Goal: Task Accomplishment & Management: Use online tool/utility

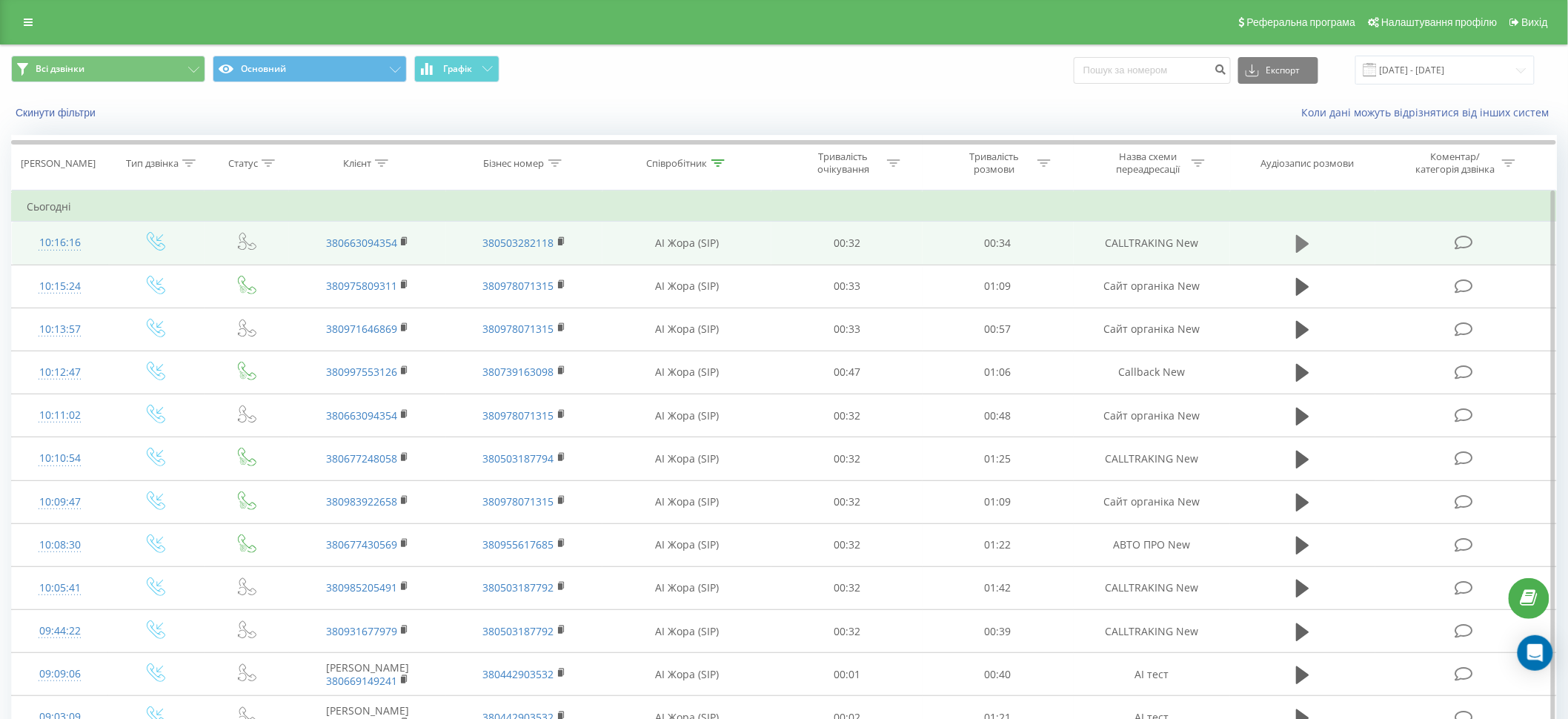
click at [1304, 240] on icon at bounding box center [1302, 244] width 14 height 18
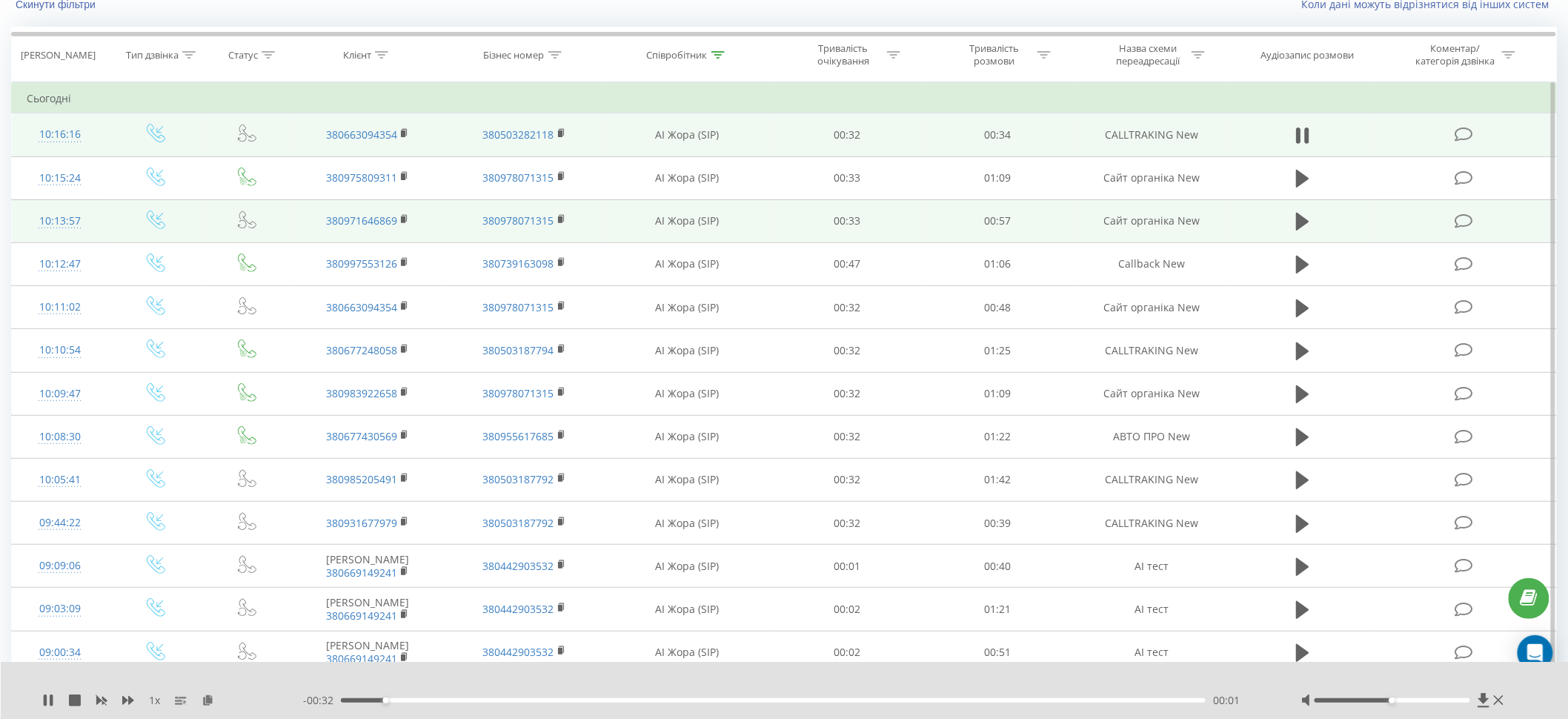
scroll to position [73, 0]
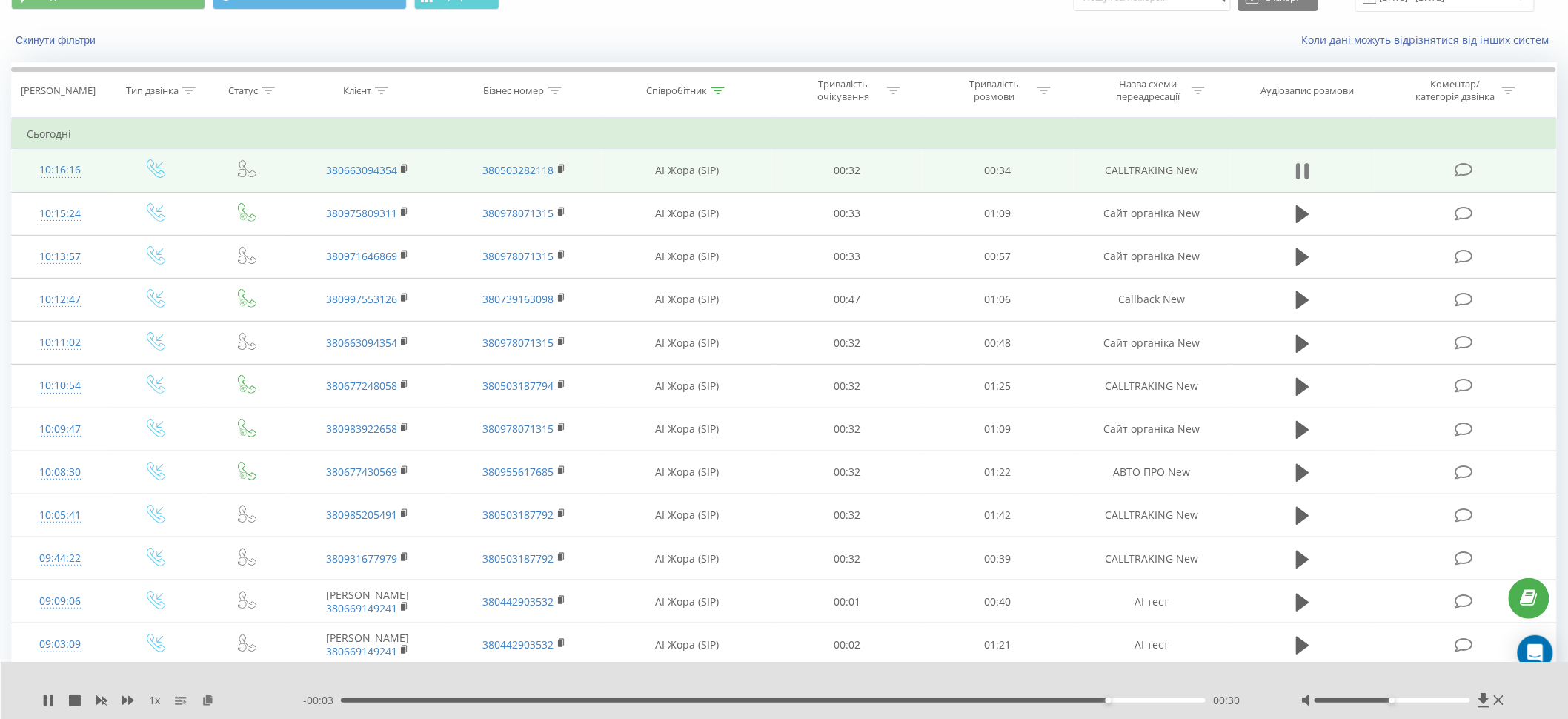
click at [1300, 167] on icon at bounding box center [1298, 171] width 5 height 16
click at [1485, 703] on icon at bounding box center [1484, 700] width 13 height 15
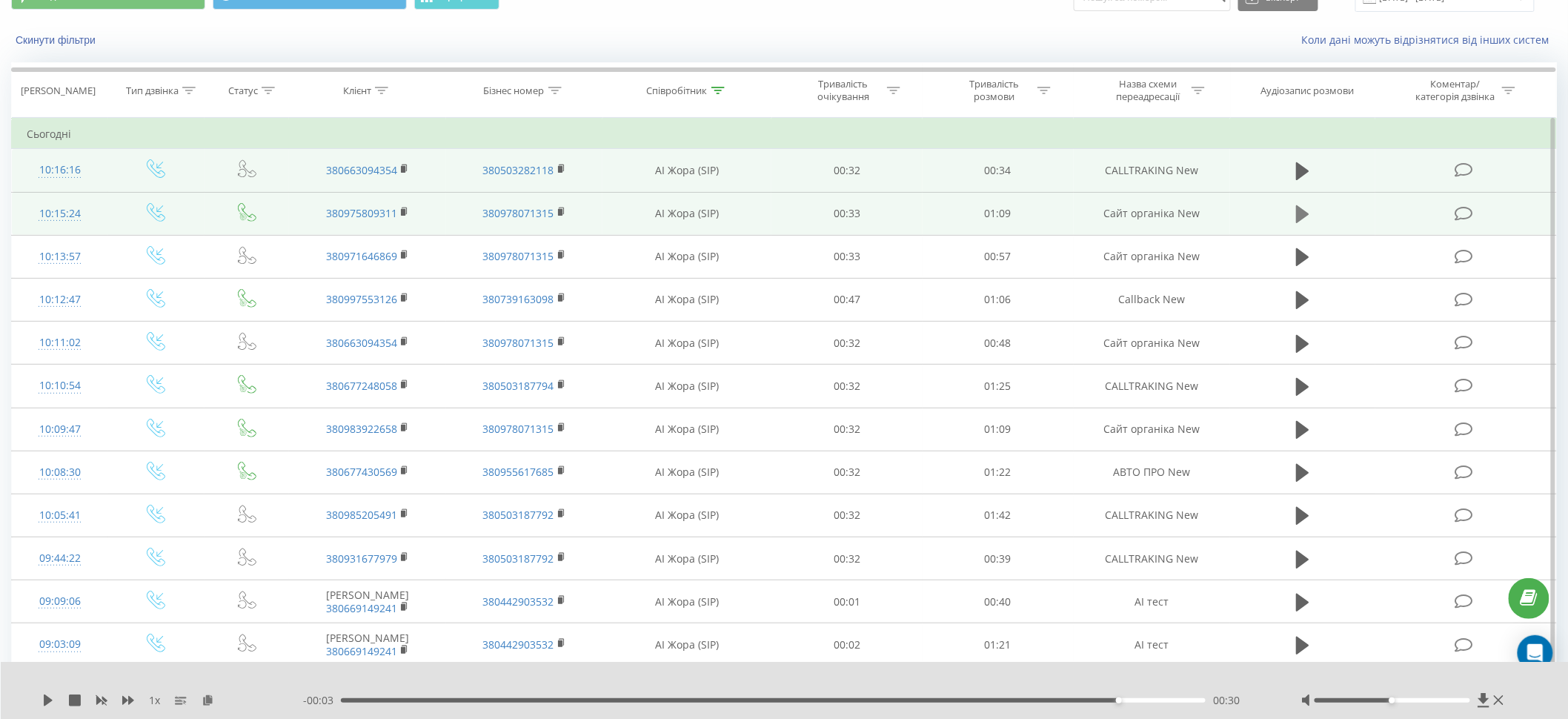
click at [1305, 208] on icon at bounding box center [1302, 214] width 14 height 21
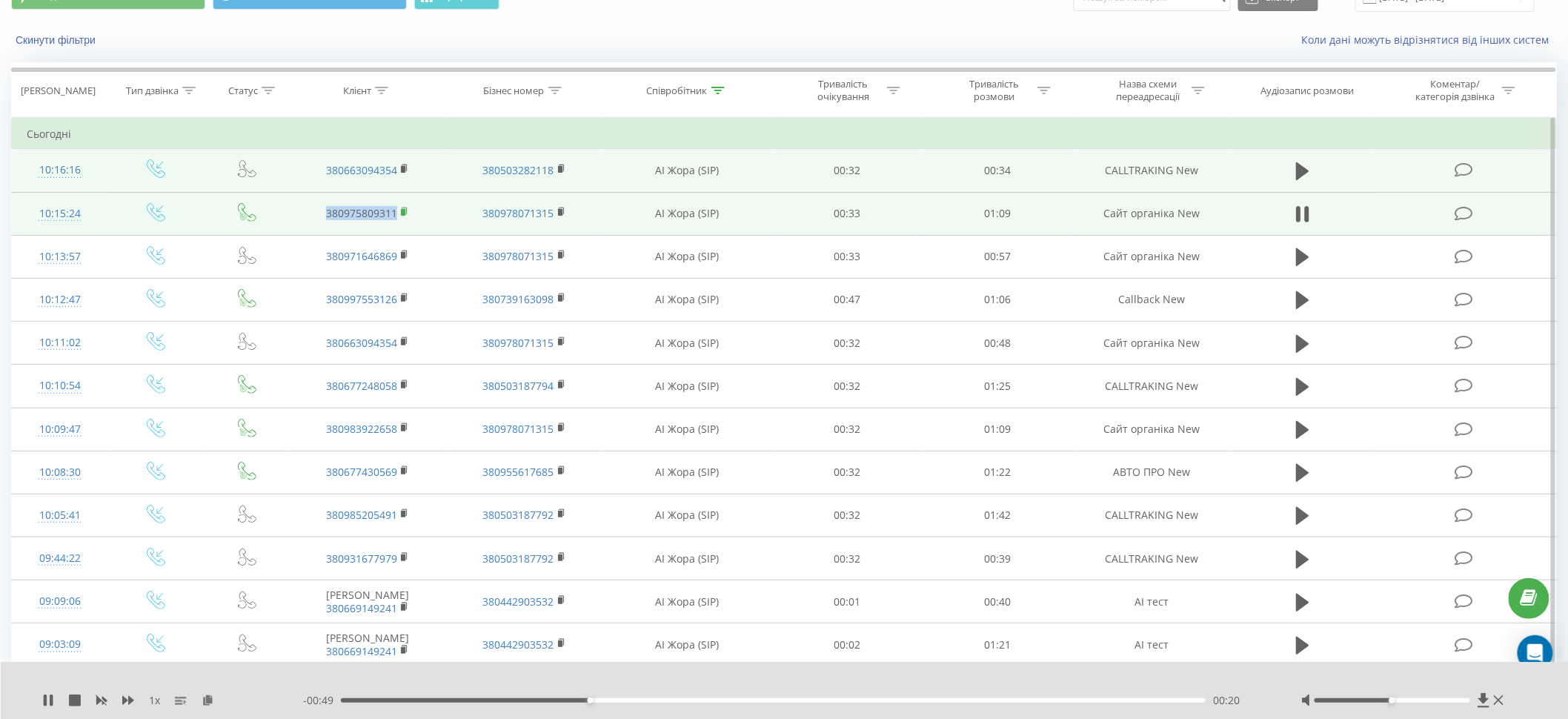
drag, startPoint x: 313, startPoint y: 213, endPoint x: 407, endPoint y: 215, distance: 94.0
click at [407, 215] on td "380975809311" at bounding box center [368, 213] width 157 height 43
click at [407, 215] on icon at bounding box center [405, 212] width 8 height 11
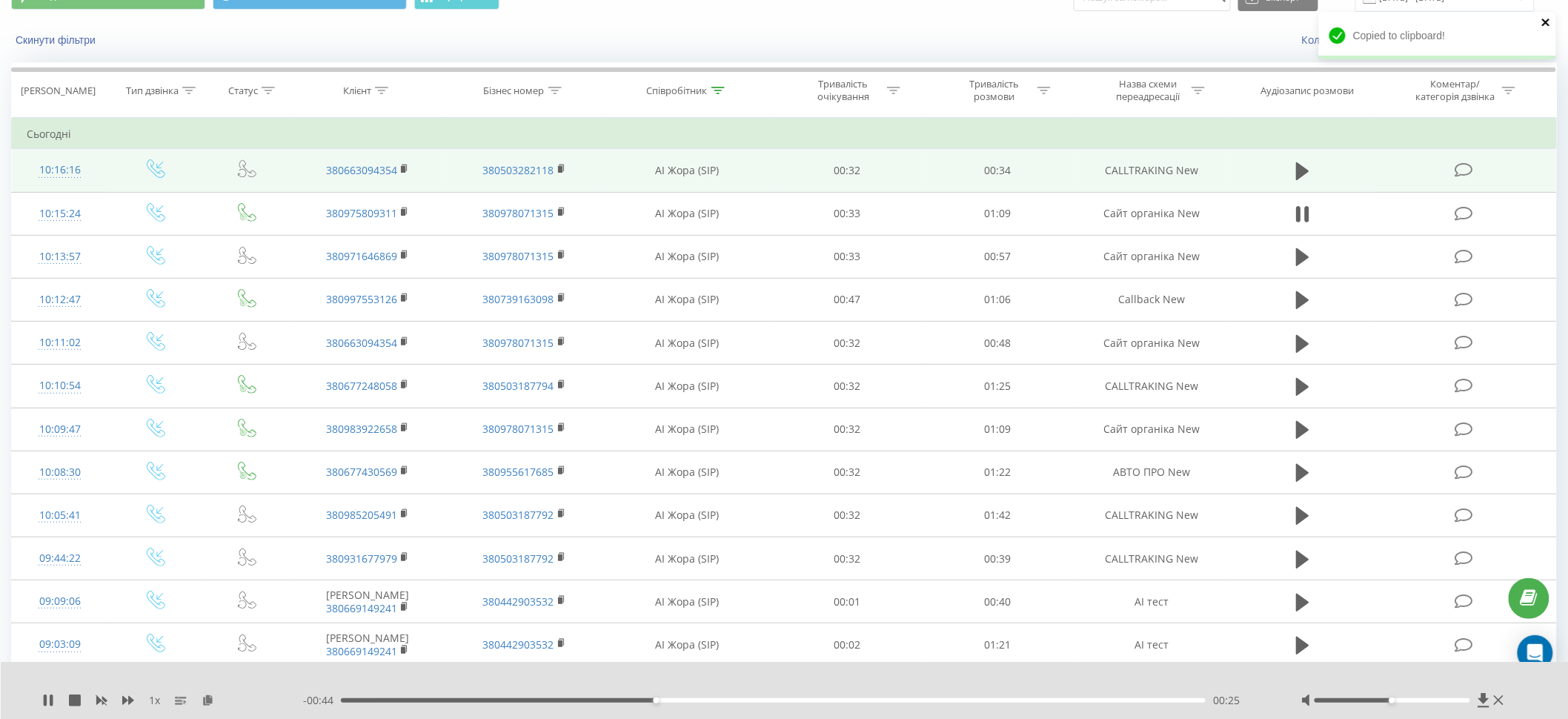
click at [1549, 21] on icon "close" at bounding box center [1546, 22] width 11 height 12
click at [1488, 703] on icon at bounding box center [1484, 700] width 13 height 15
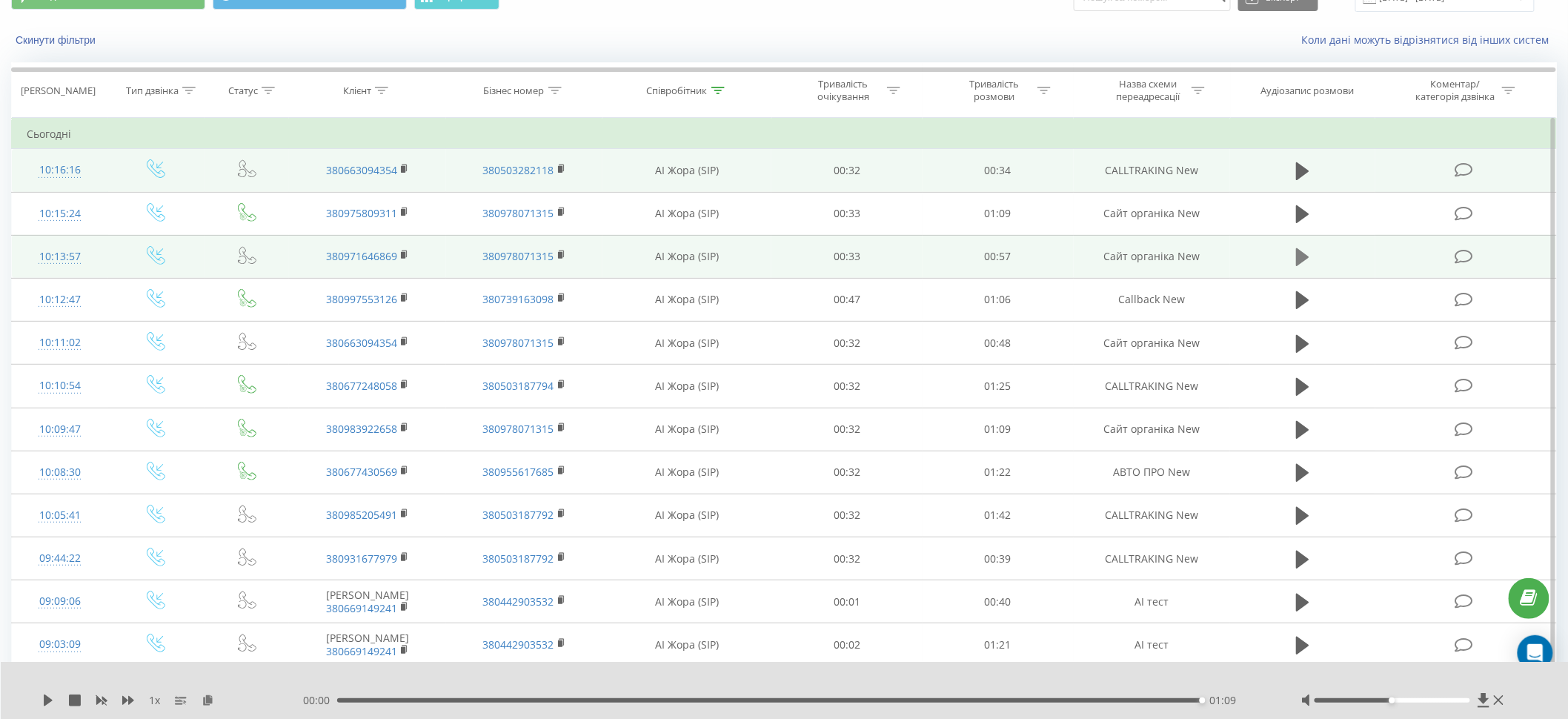
click at [1301, 257] on icon at bounding box center [1302, 257] width 14 height 18
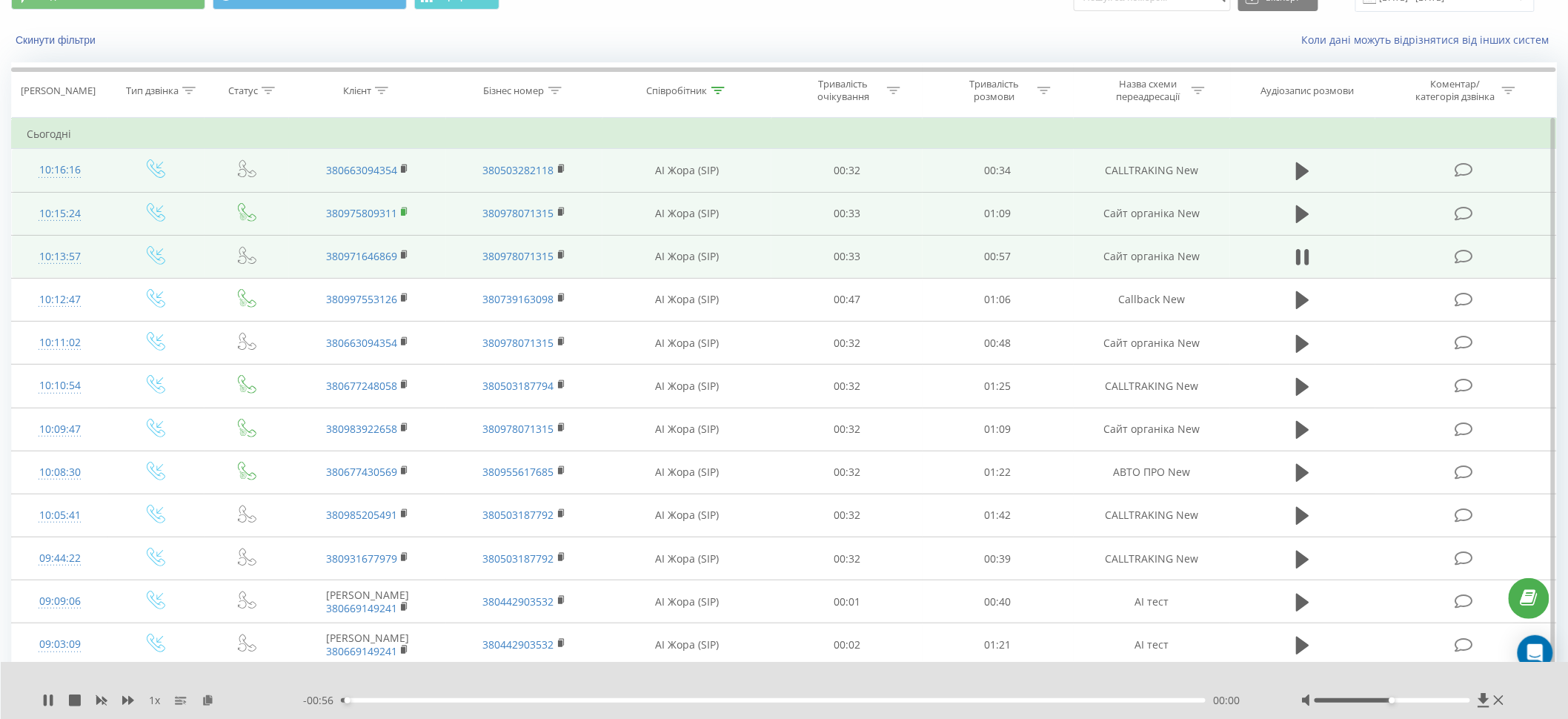
click at [406, 210] on icon at bounding box center [405, 212] width 8 height 11
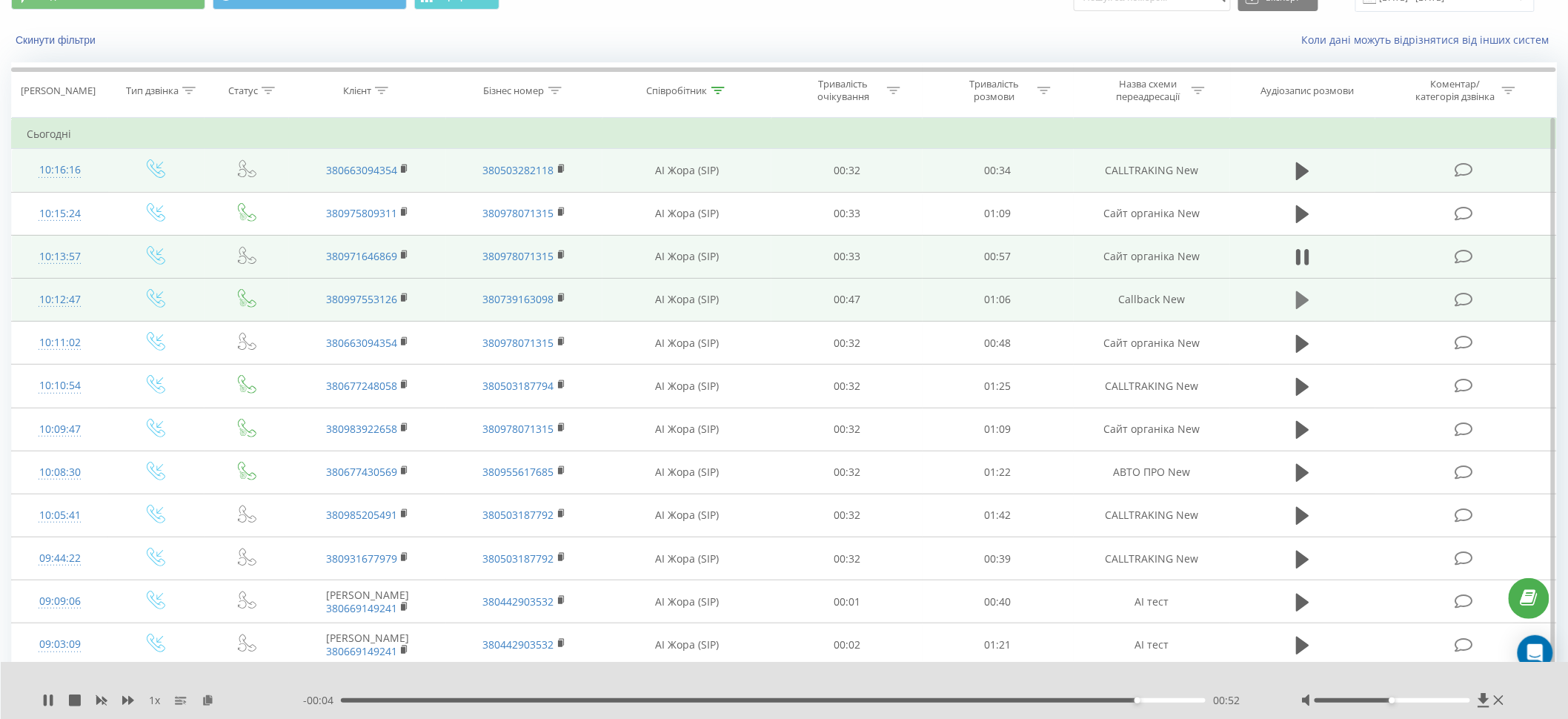
click at [1305, 296] on icon at bounding box center [1302, 300] width 14 height 18
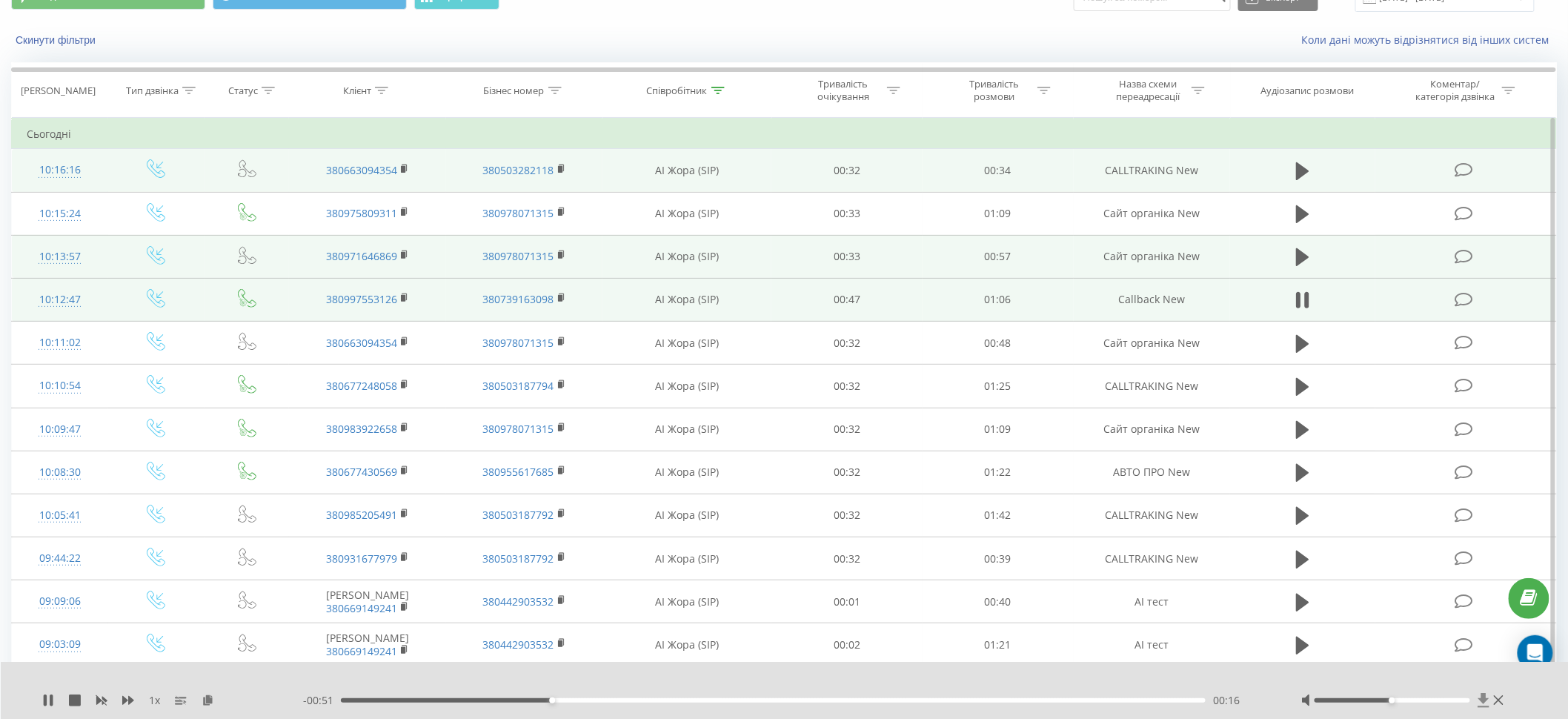
click at [1485, 695] on icon at bounding box center [1483, 700] width 11 height 14
click at [405, 295] on rect at bounding box center [403, 298] width 5 height 6
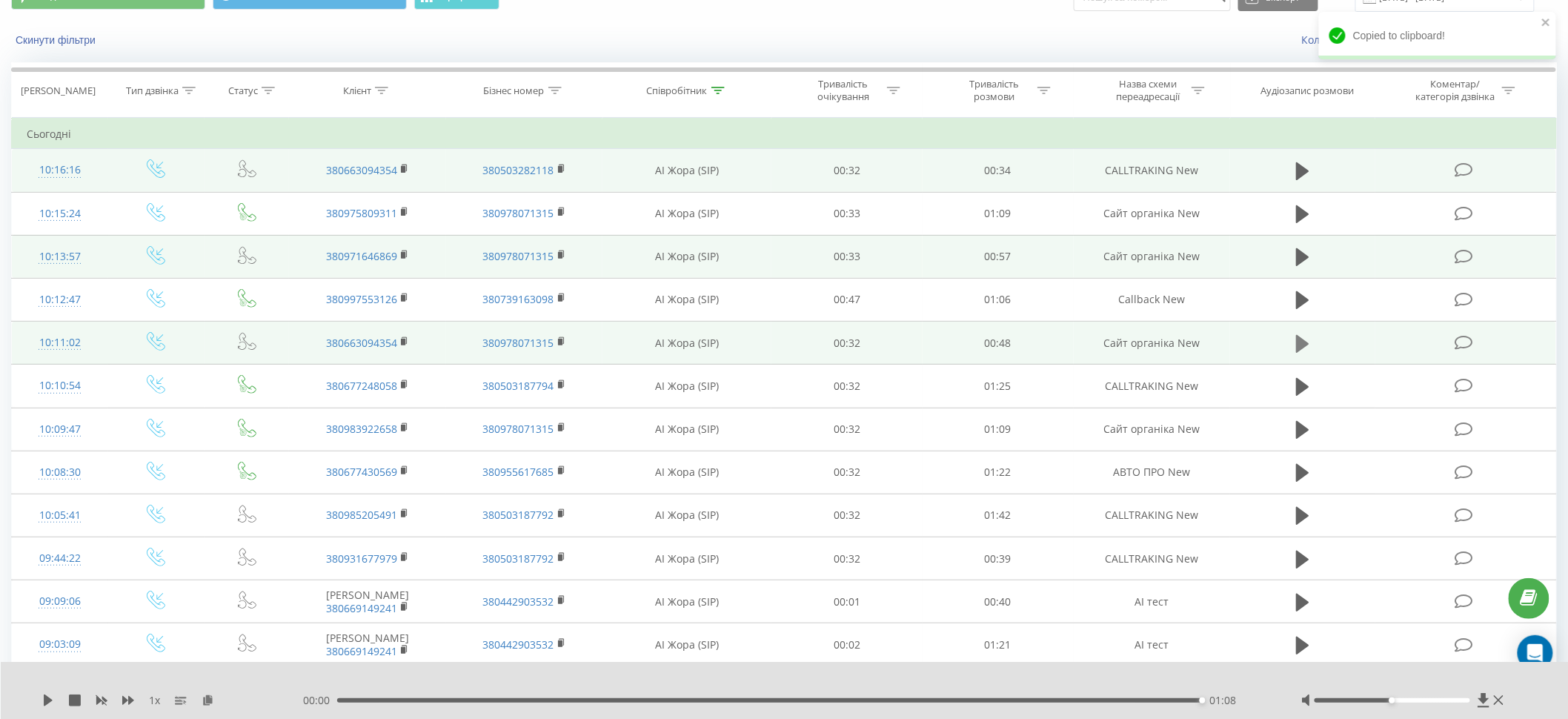
click at [1305, 347] on icon at bounding box center [1302, 344] width 14 height 21
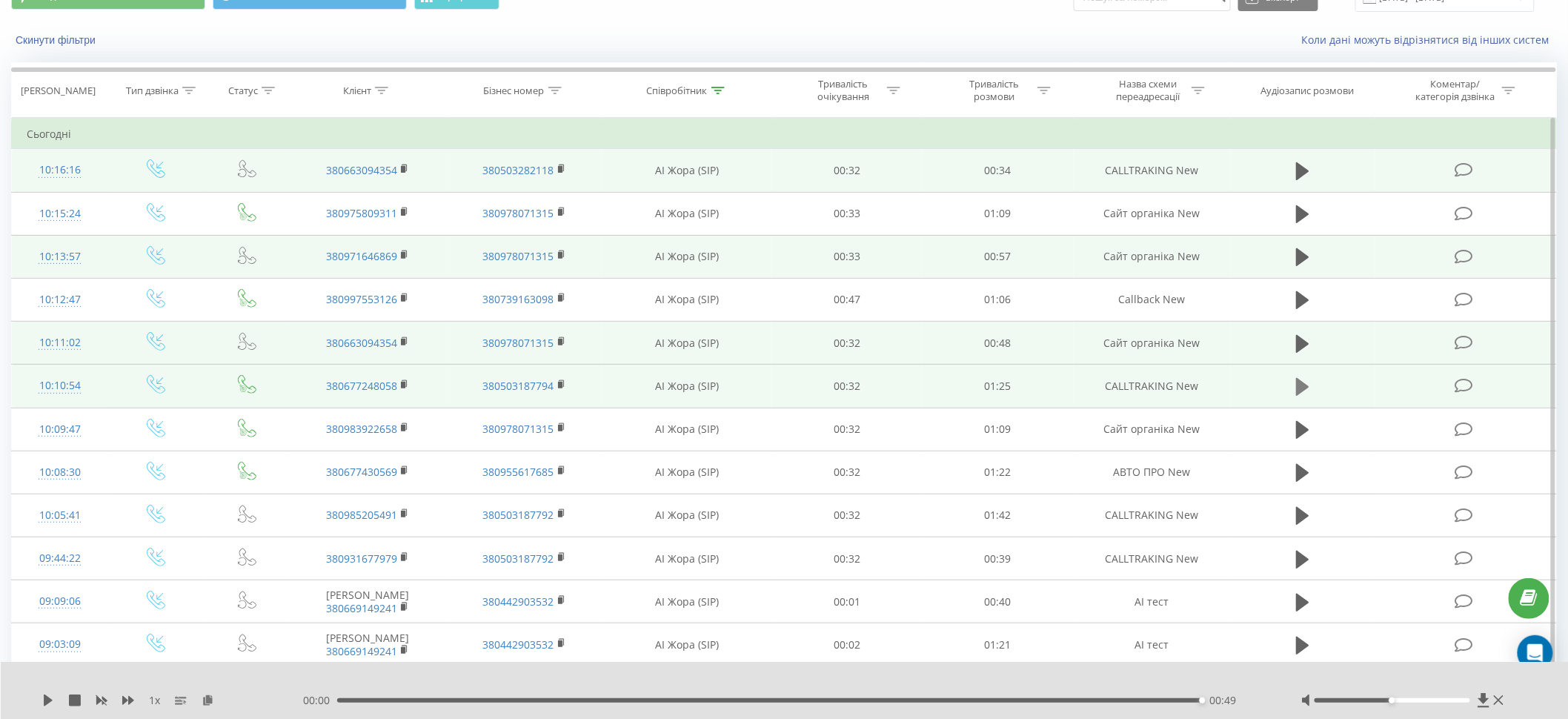
click at [1305, 382] on icon at bounding box center [1302, 387] width 14 height 18
click at [1068, 393] on td "01:25" at bounding box center [998, 385] width 151 height 43
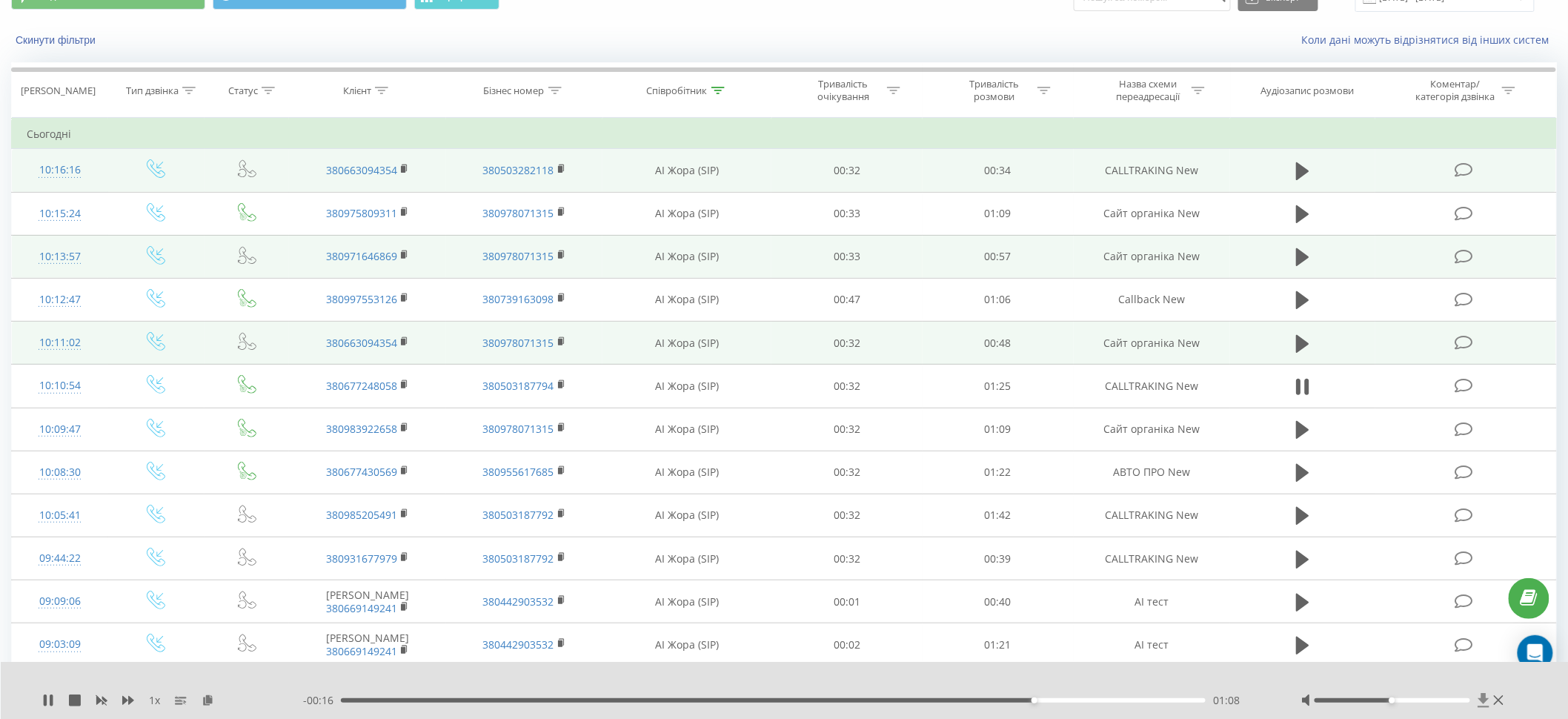
click at [1486, 697] on icon at bounding box center [1483, 700] width 11 height 14
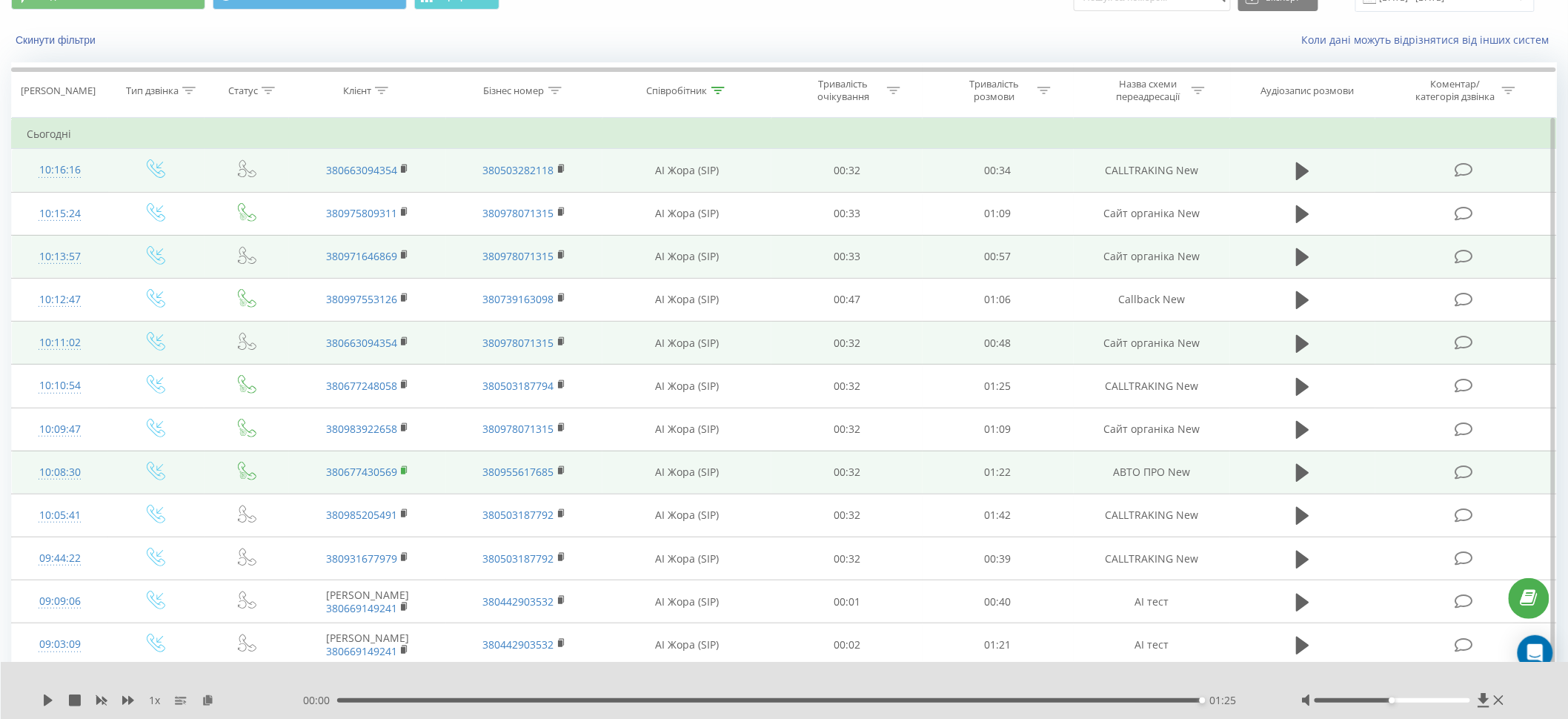
click at [403, 469] on rect at bounding box center [403, 471] width 5 height 6
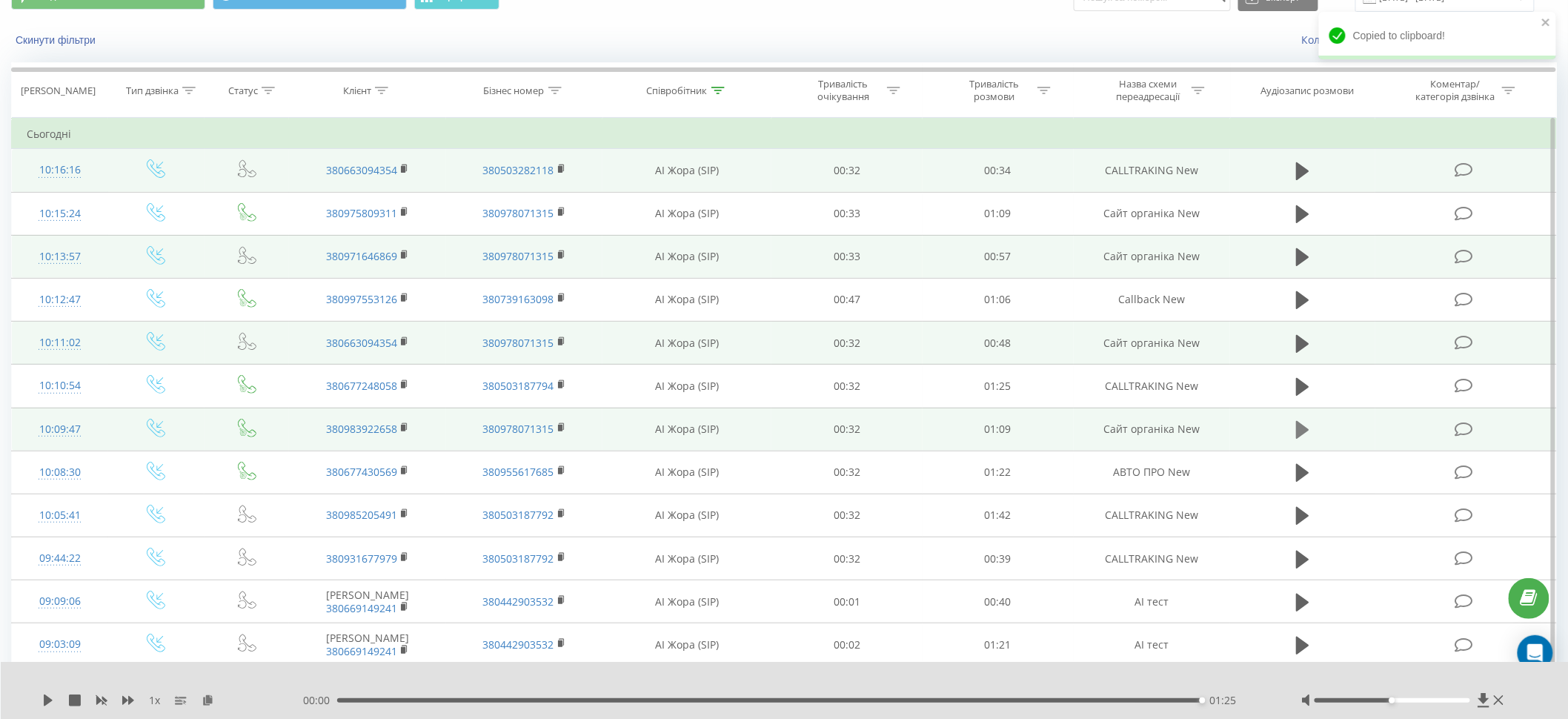
click at [1304, 427] on icon at bounding box center [1302, 430] width 14 height 18
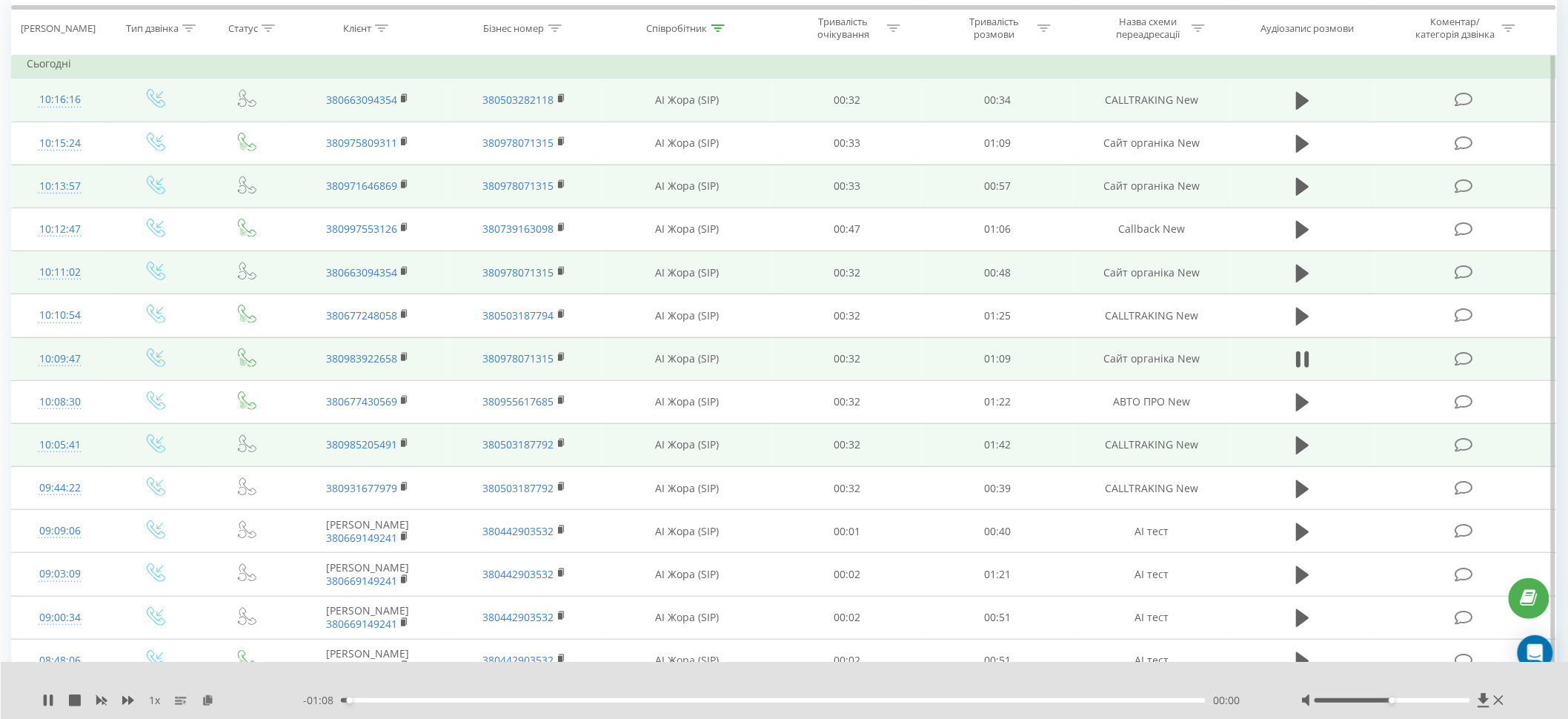
scroll to position [141, 0]
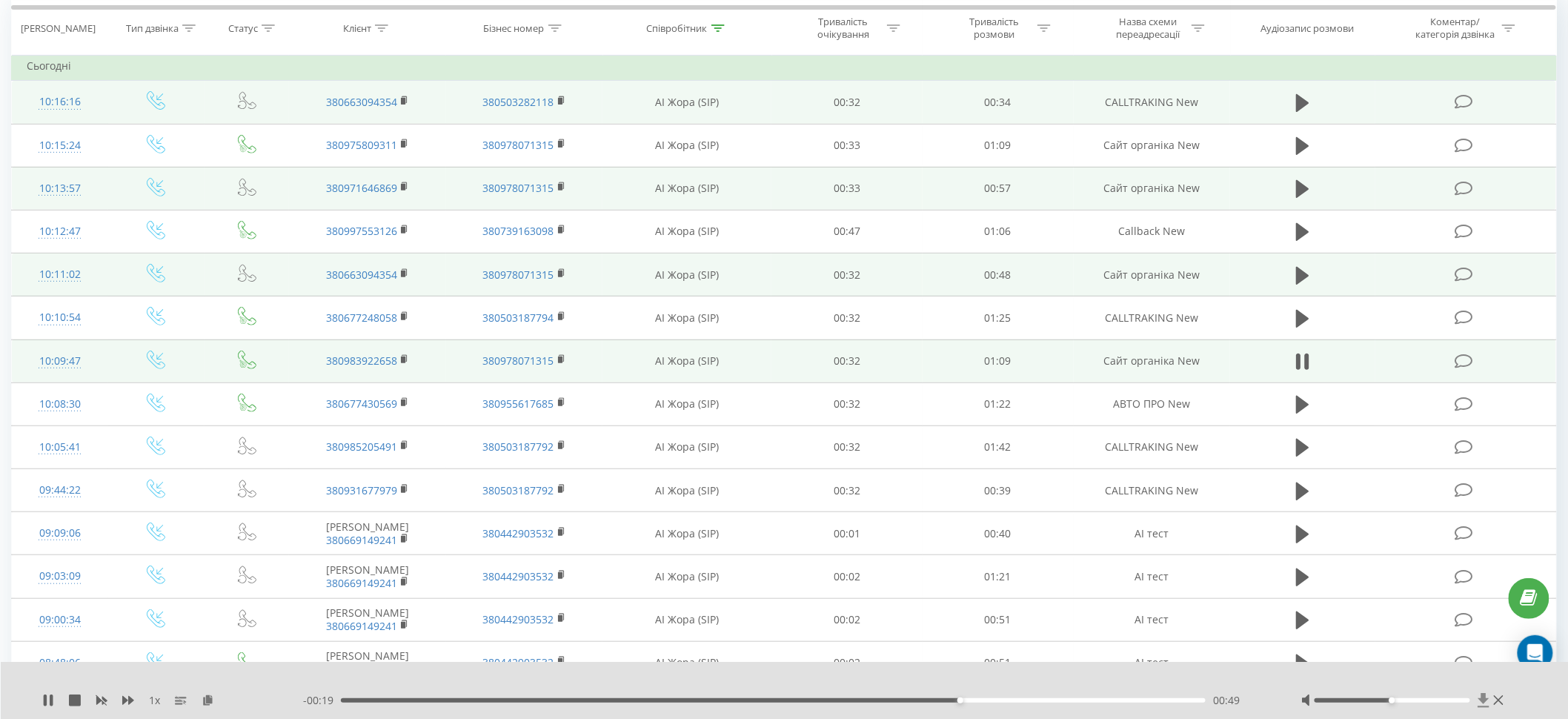
click at [1486, 702] on icon at bounding box center [1484, 700] width 13 height 15
